Goal: Task Accomplishment & Management: Use online tool/utility

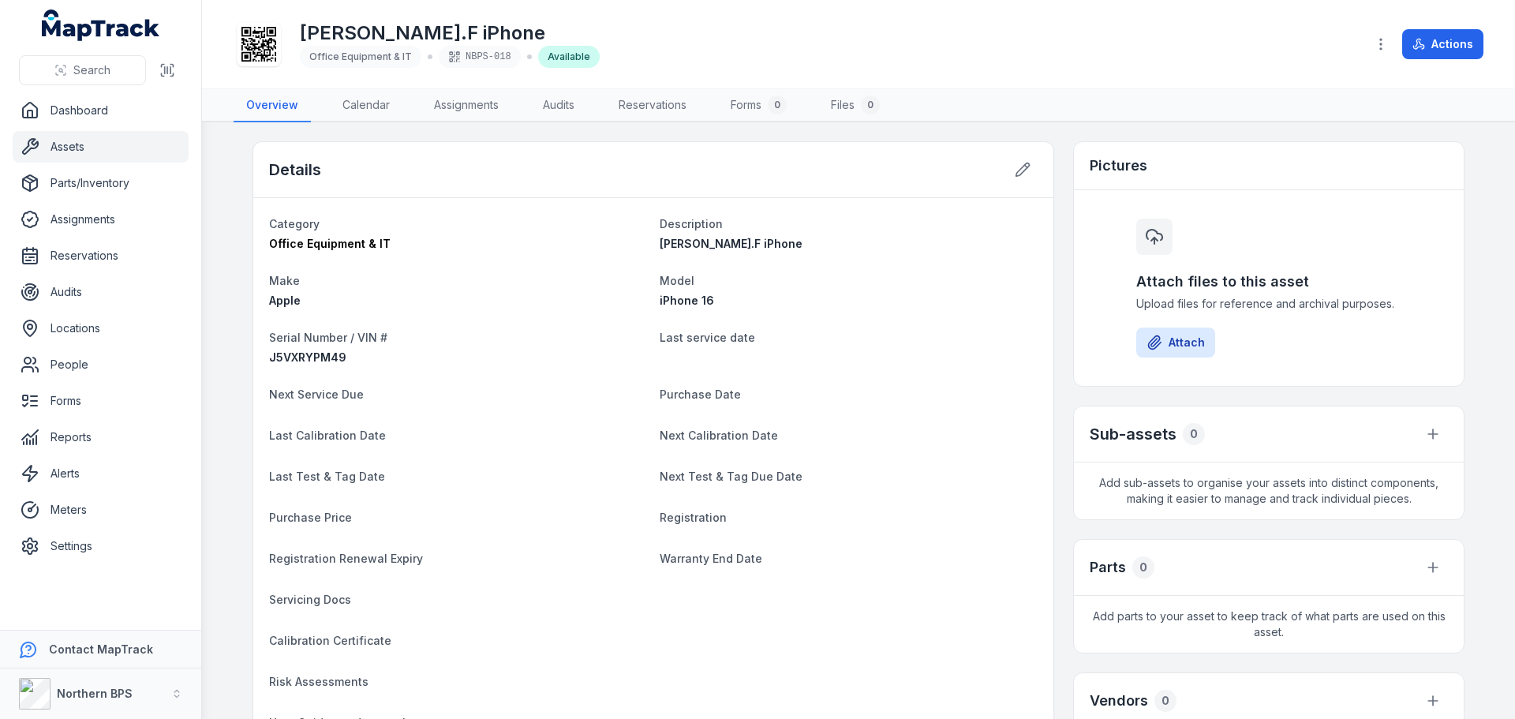
click at [1477, 24] on div "[PERSON_NAME].F iPhone Office Equipment & IT NBPS-018 Available Actions" at bounding box center [859, 44] width 1250 height 76
click at [1434, 51] on button "Actions" at bounding box center [1442, 44] width 81 height 30
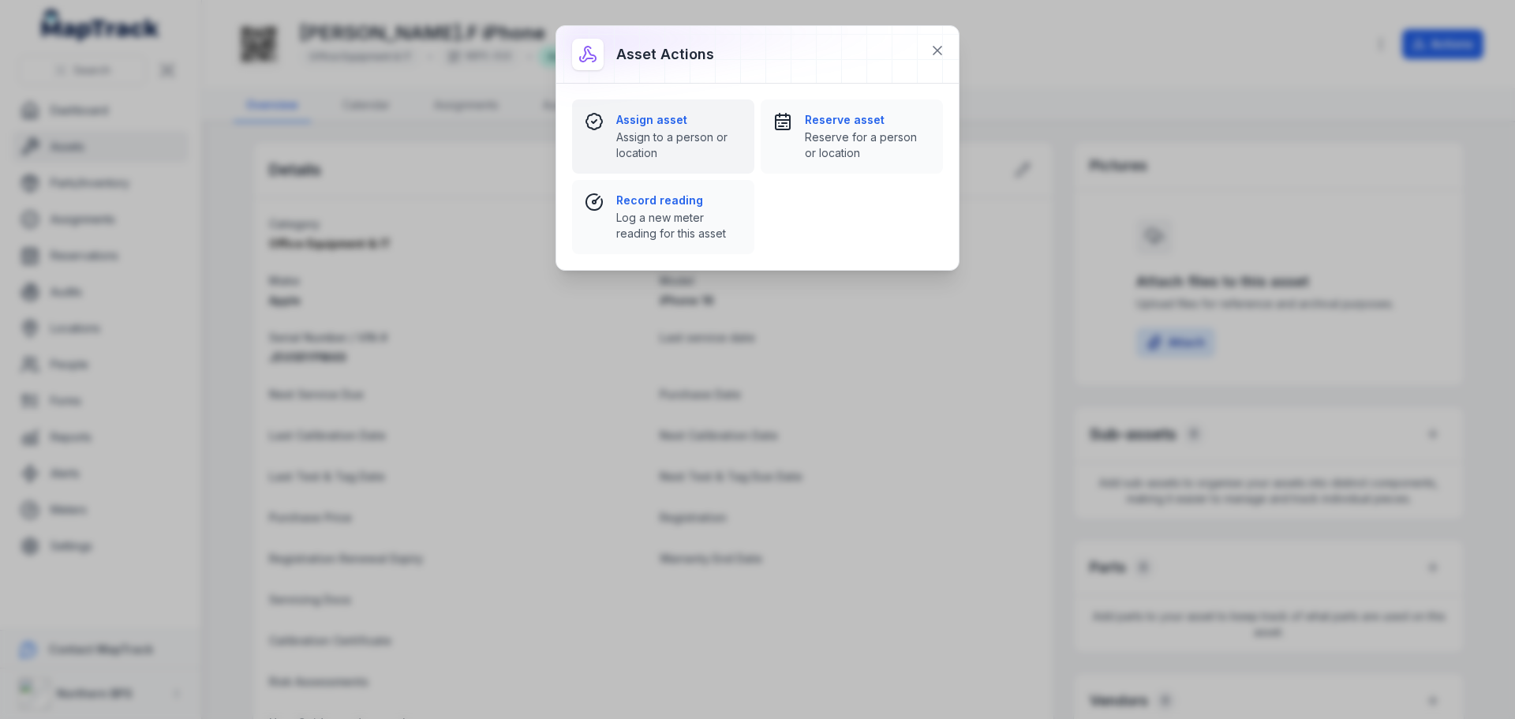
click at [656, 141] on span "Assign to a person or location" at bounding box center [678, 145] width 125 height 32
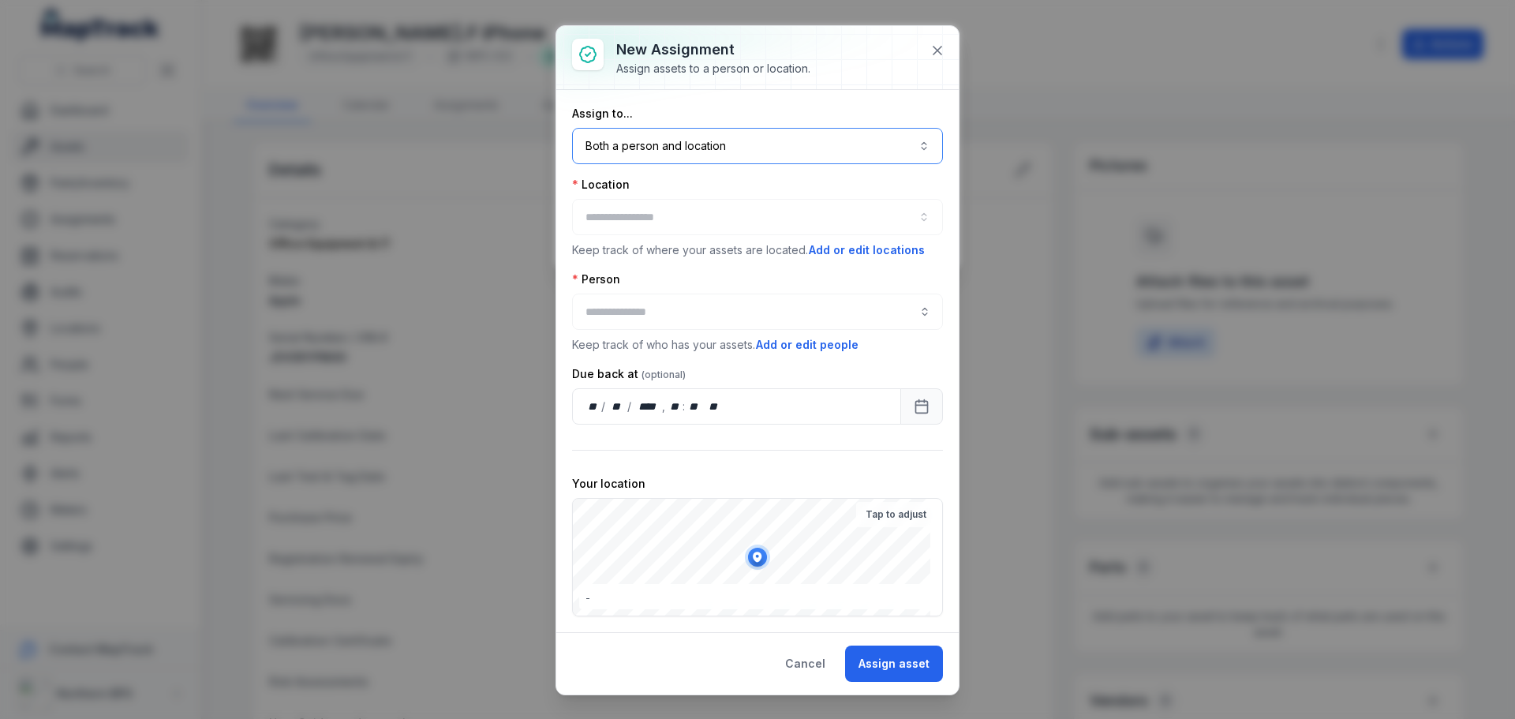
click at [656, 141] on button "Both a person and location ****" at bounding box center [757, 146] width 371 height 36
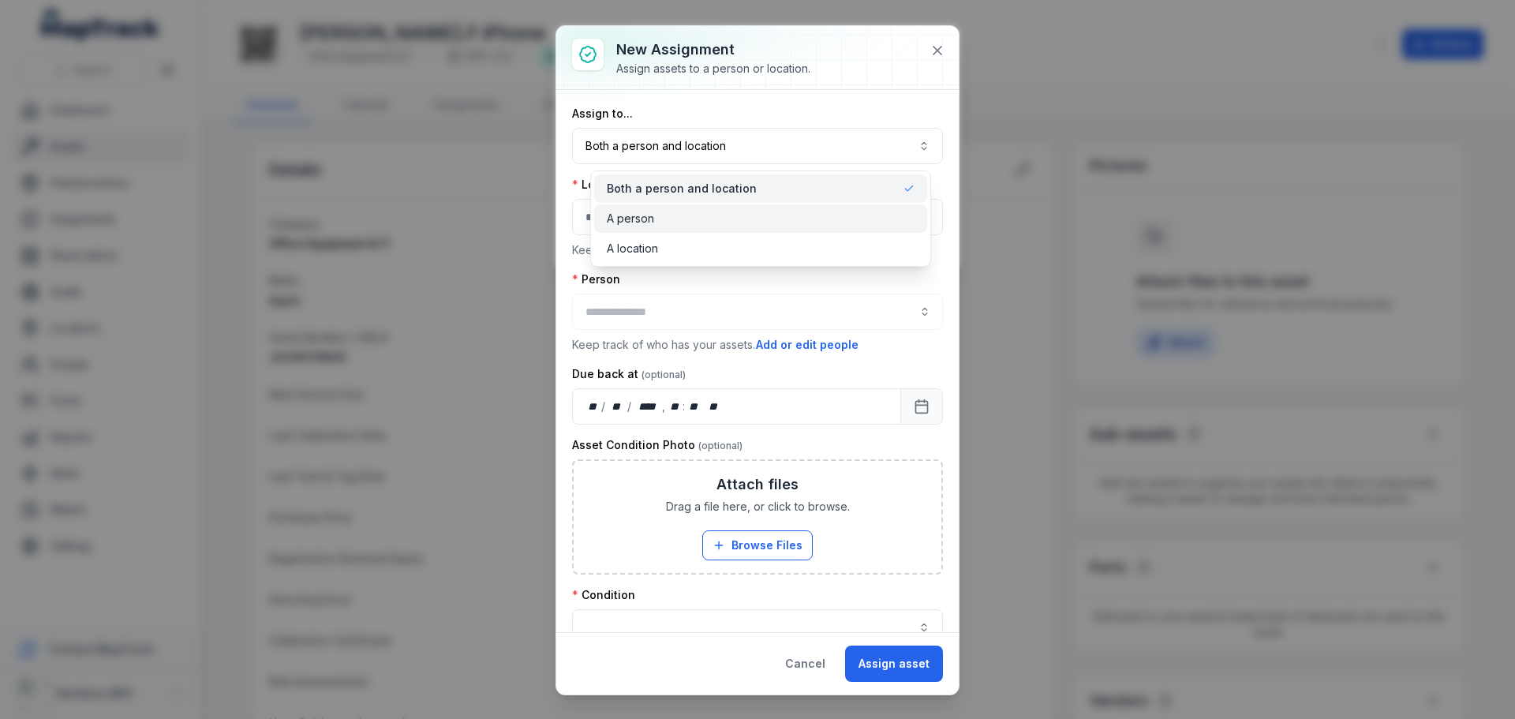
click at [651, 214] on span "A person" at bounding box center [630, 219] width 47 height 16
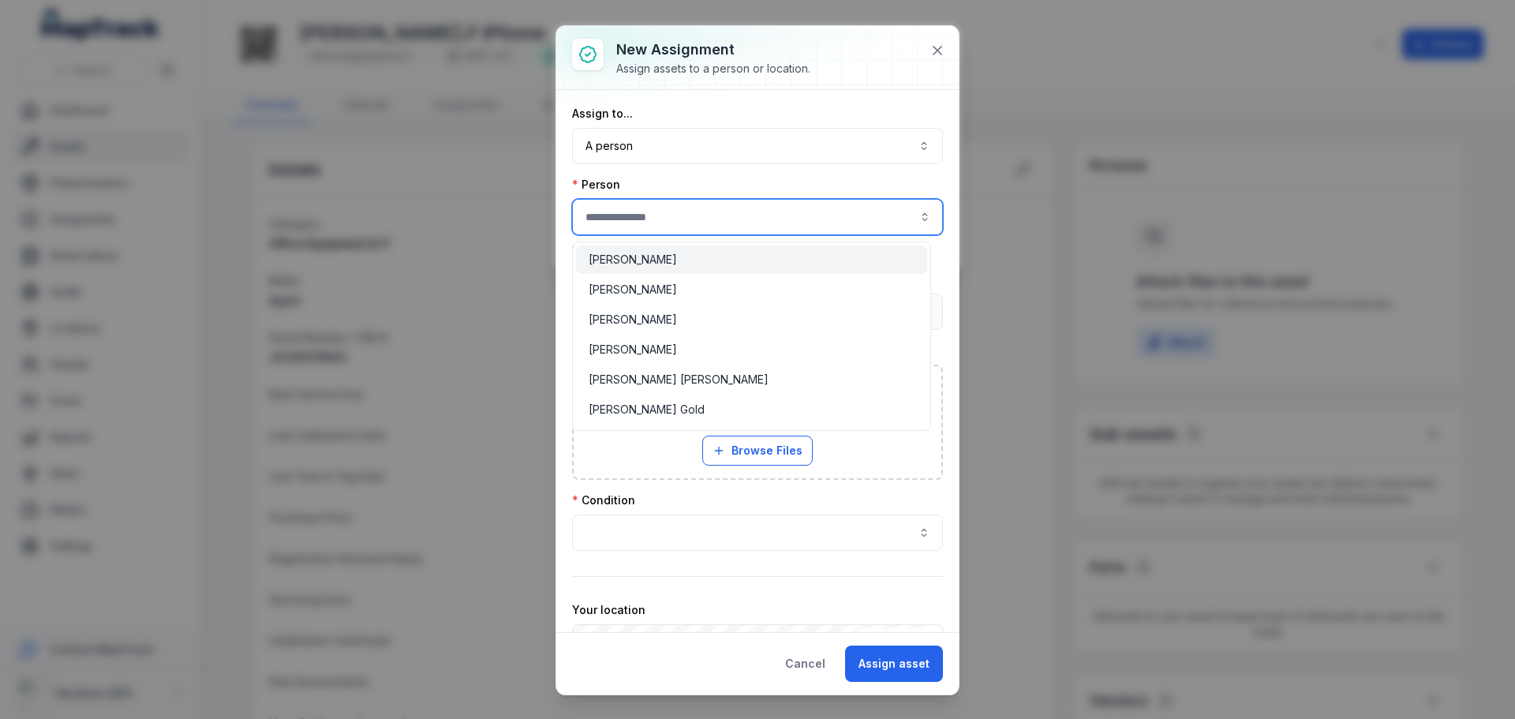
click at [651, 214] on input "assignment-add:person-label" at bounding box center [757, 217] width 371 height 36
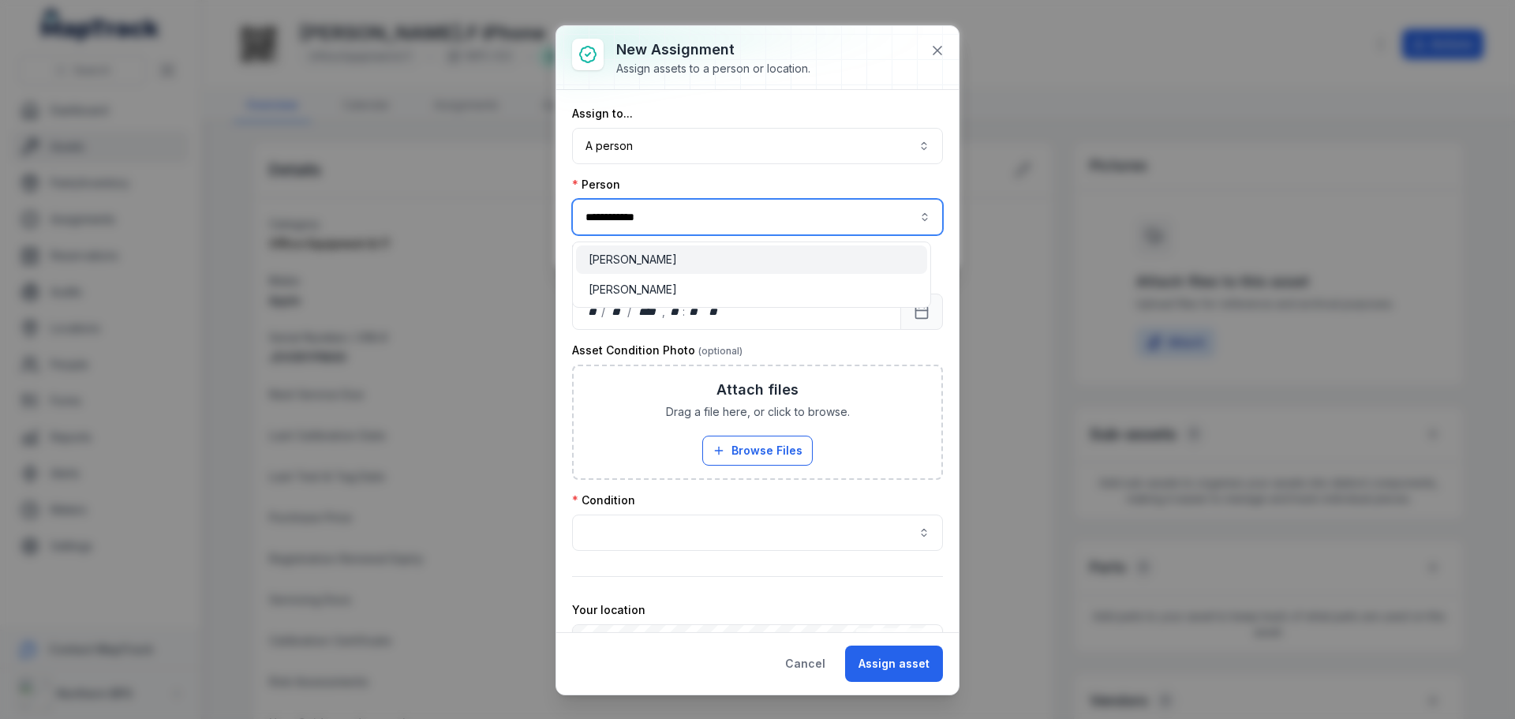
click at [623, 262] on span "[PERSON_NAME]" at bounding box center [633, 260] width 88 height 16
type input "**********"
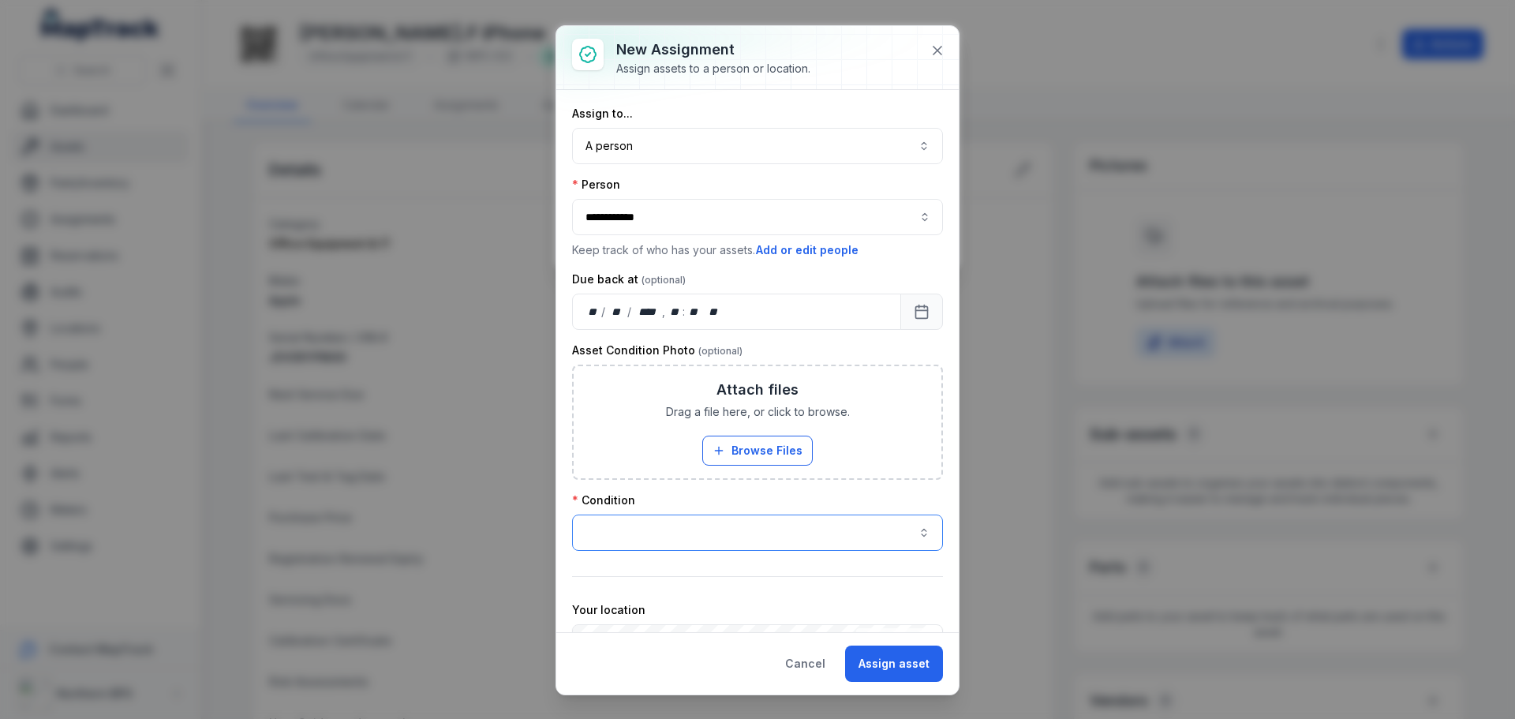
click at [654, 532] on button "button" at bounding box center [757, 532] width 371 height 36
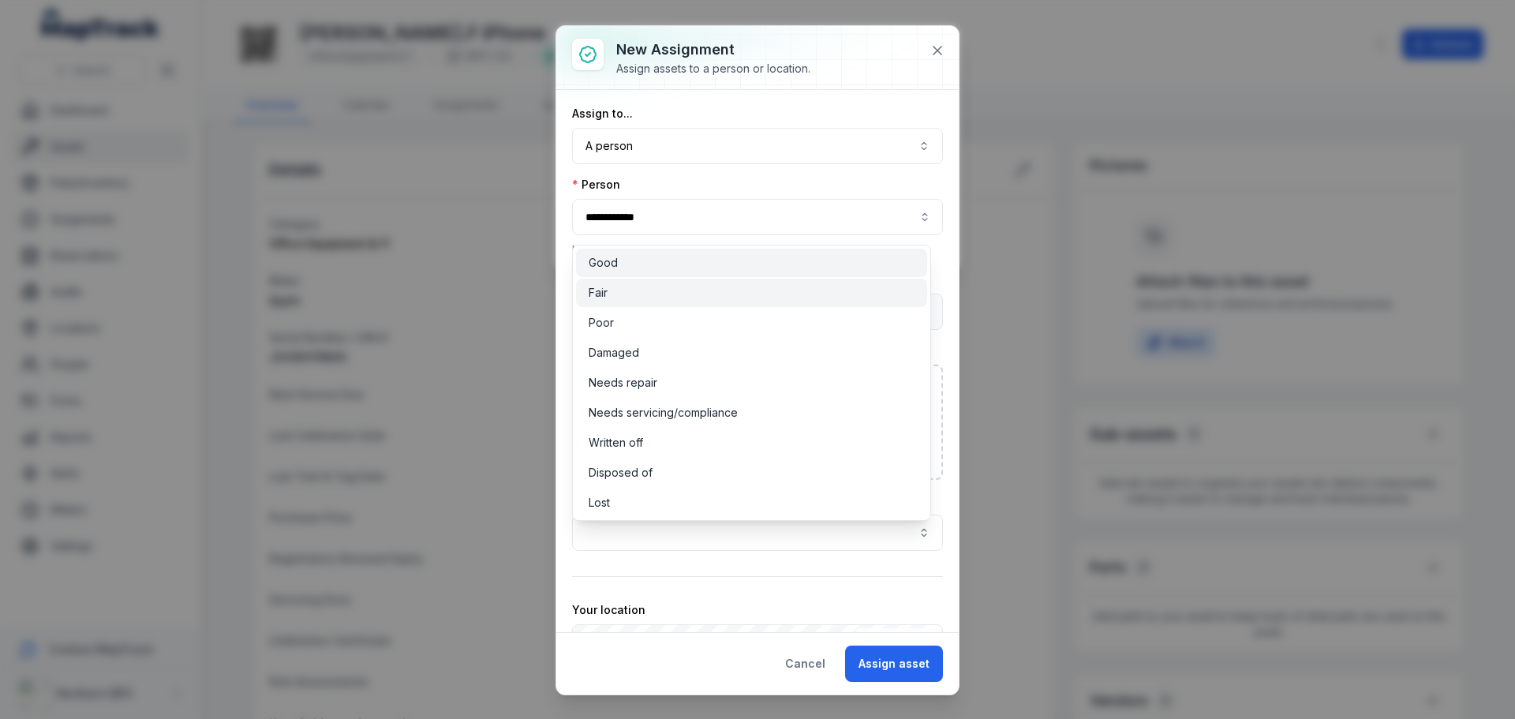
click at [610, 264] on span "Good" at bounding box center [603, 263] width 29 height 16
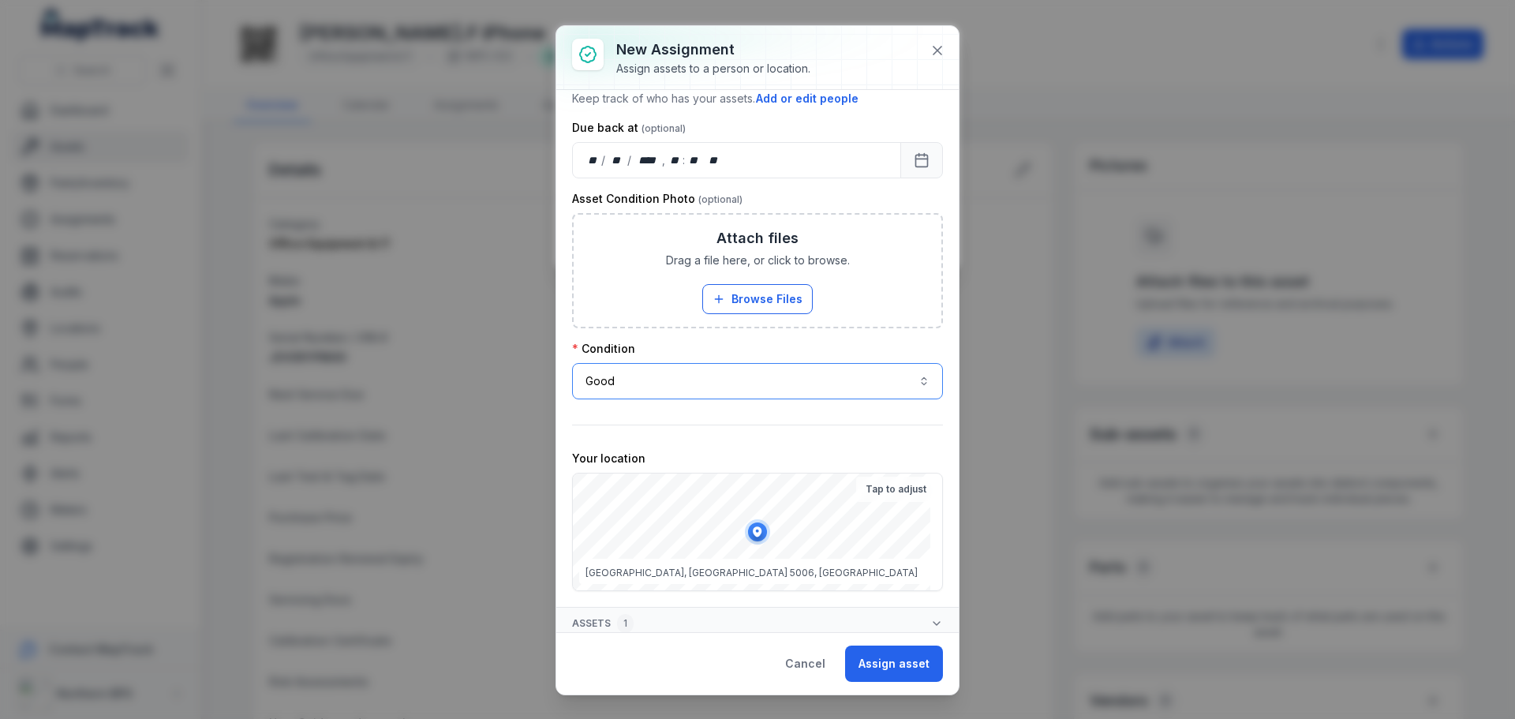
scroll to position [159, 0]
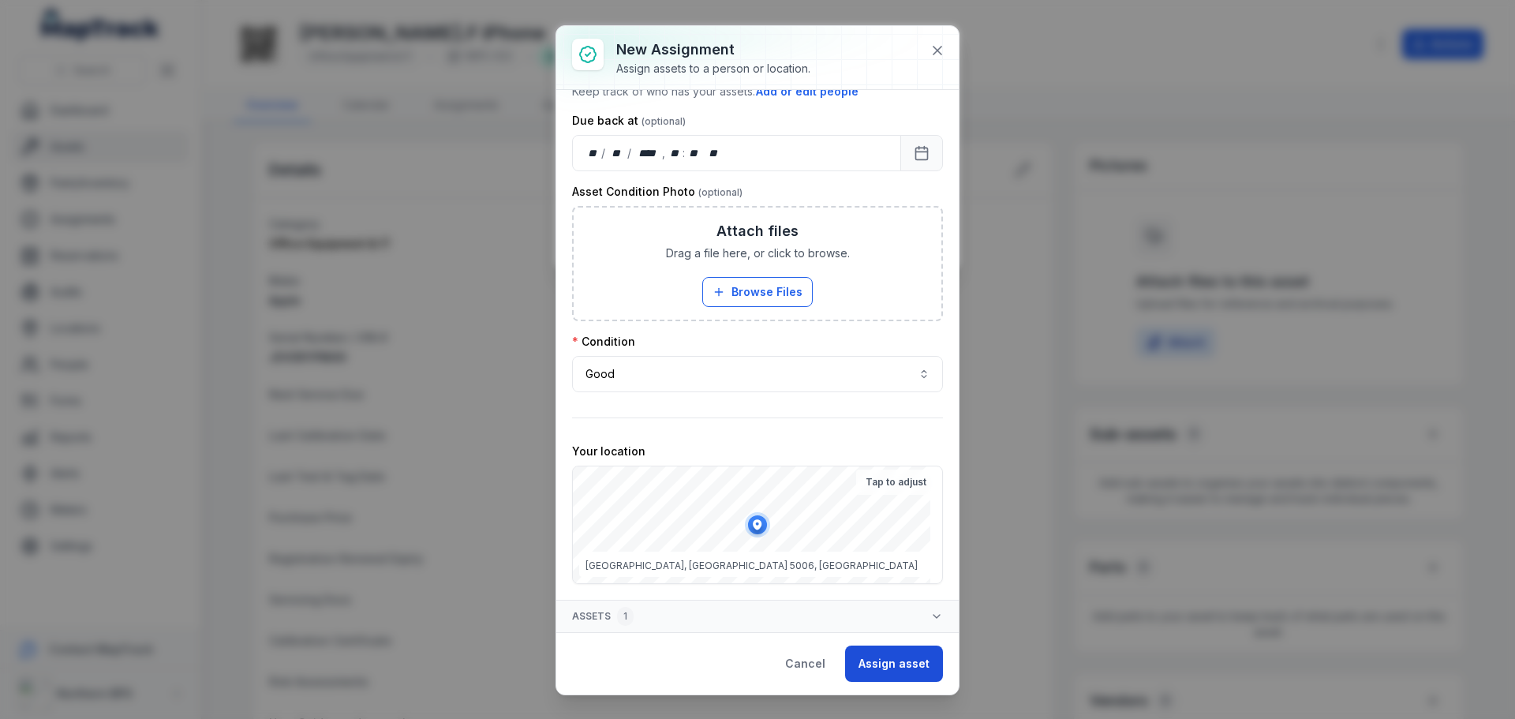
click at [906, 652] on button "Assign asset" at bounding box center [894, 663] width 98 height 36
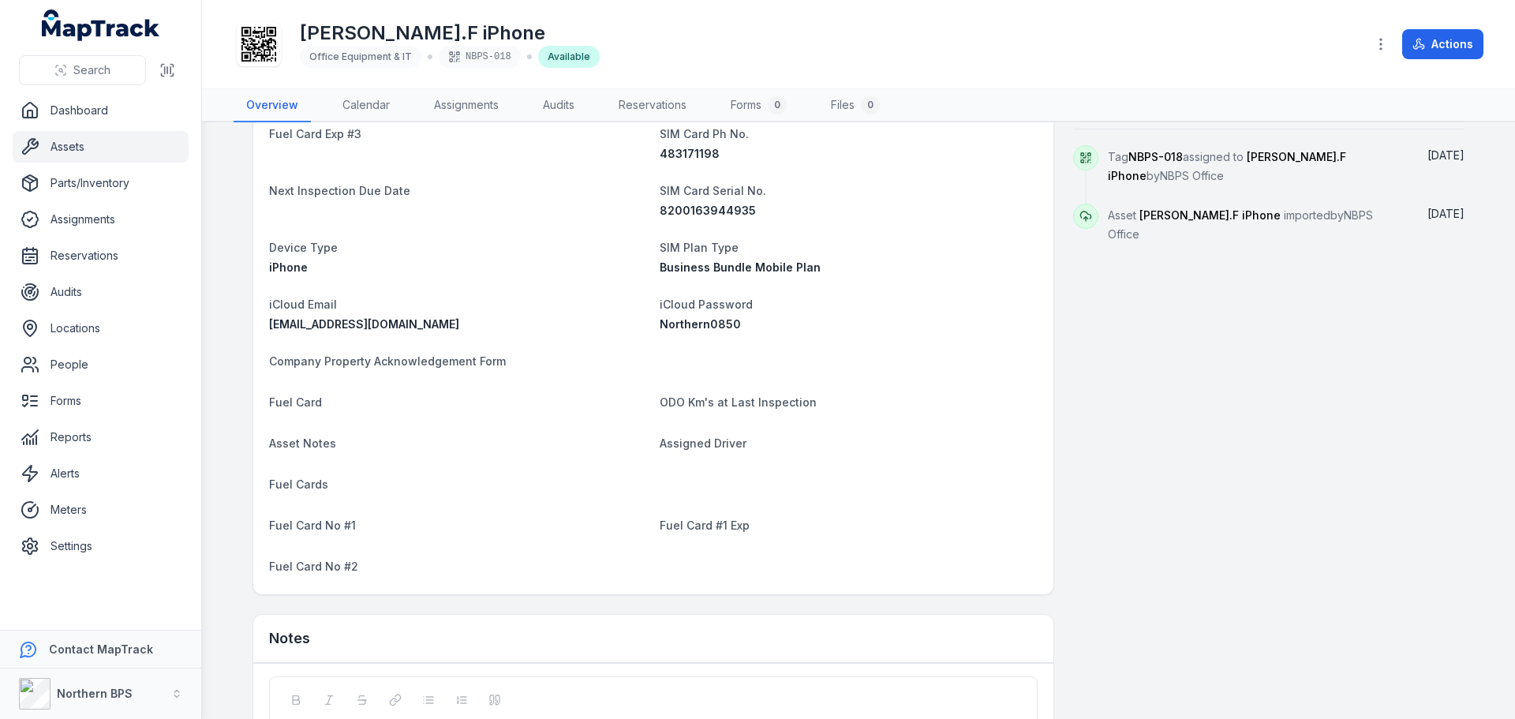
scroll to position [858, 0]
